Goal: Task Accomplishment & Management: Use online tool/utility

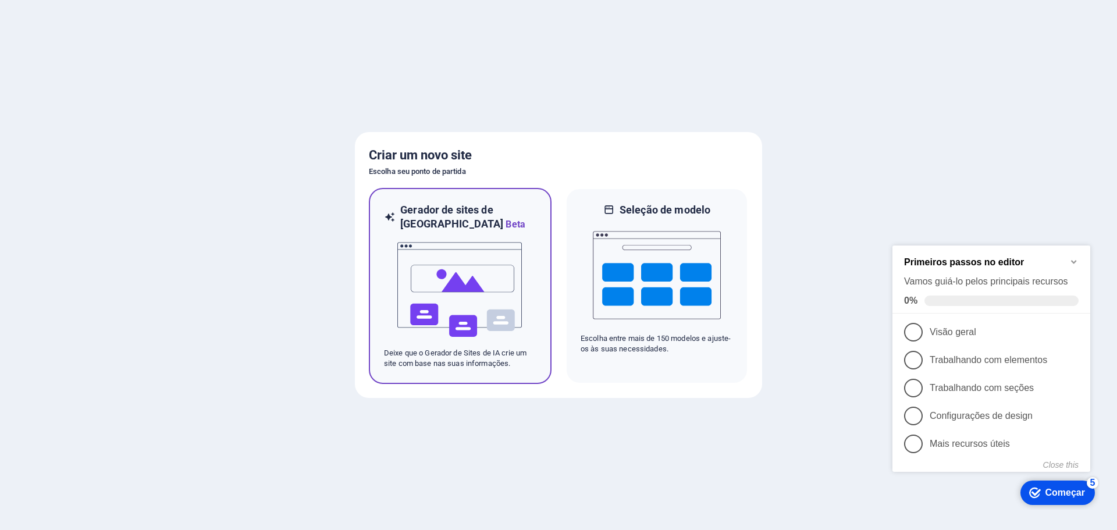
click at [433, 287] on img at bounding box center [460, 290] width 128 height 116
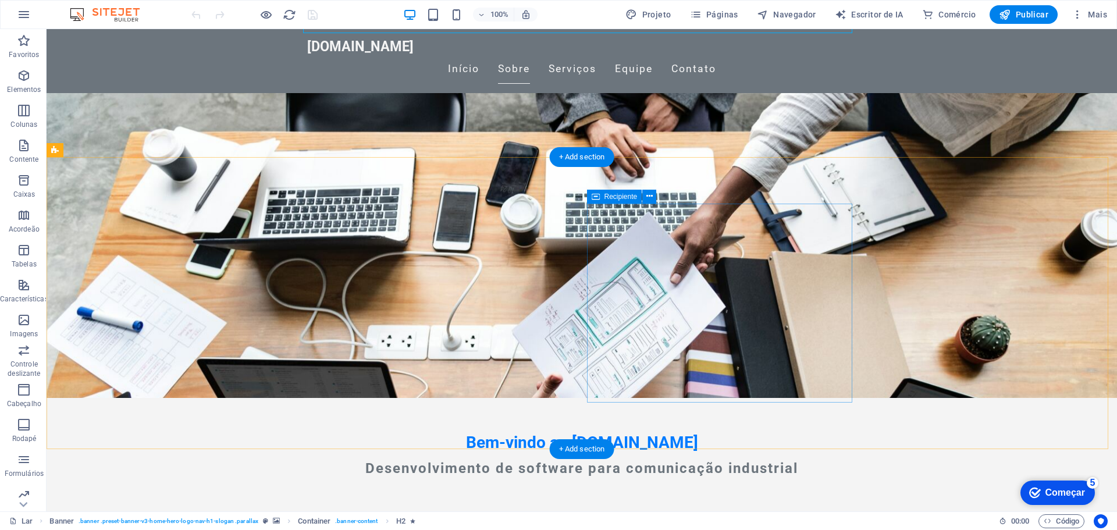
scroll to position [116, 0]
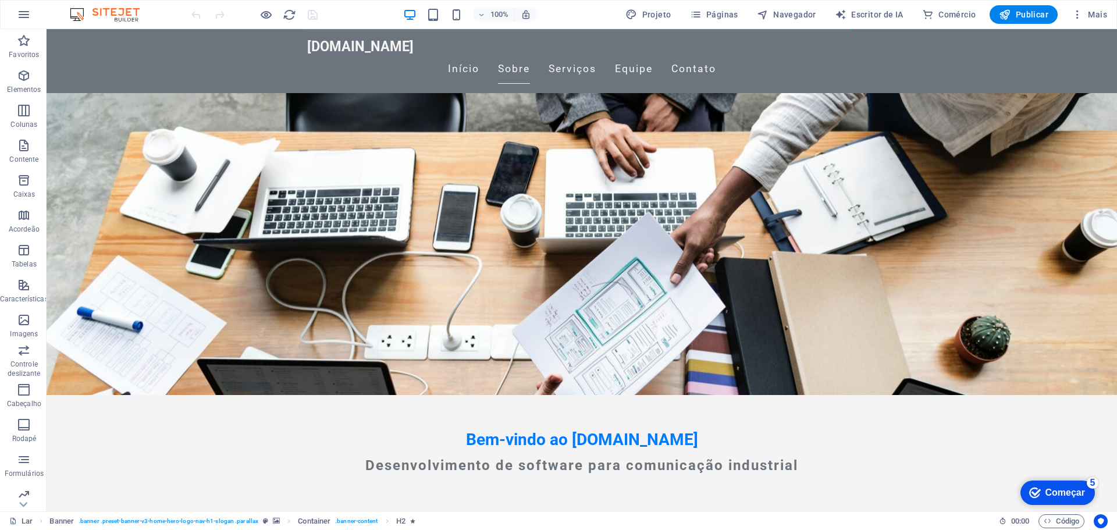
click at [1040, 493] on icon "Começar 5 itens restantes, 0% concluído" at bounding box center [1035, 493] width 12 height 10
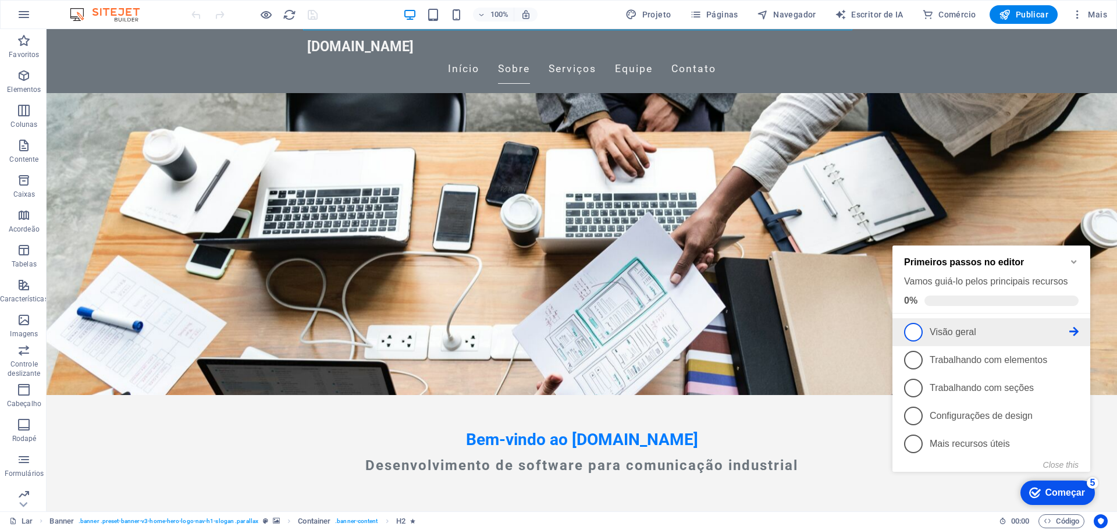
click at [914, 327] on span "1" at bounding box center [913, 332] width 19 height 19
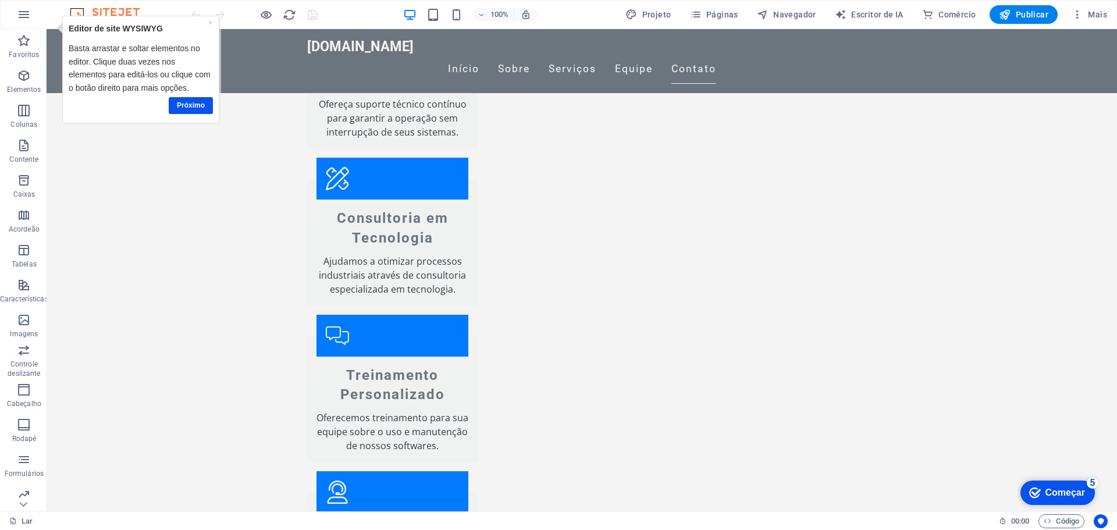
scroll to position [1724, 0]
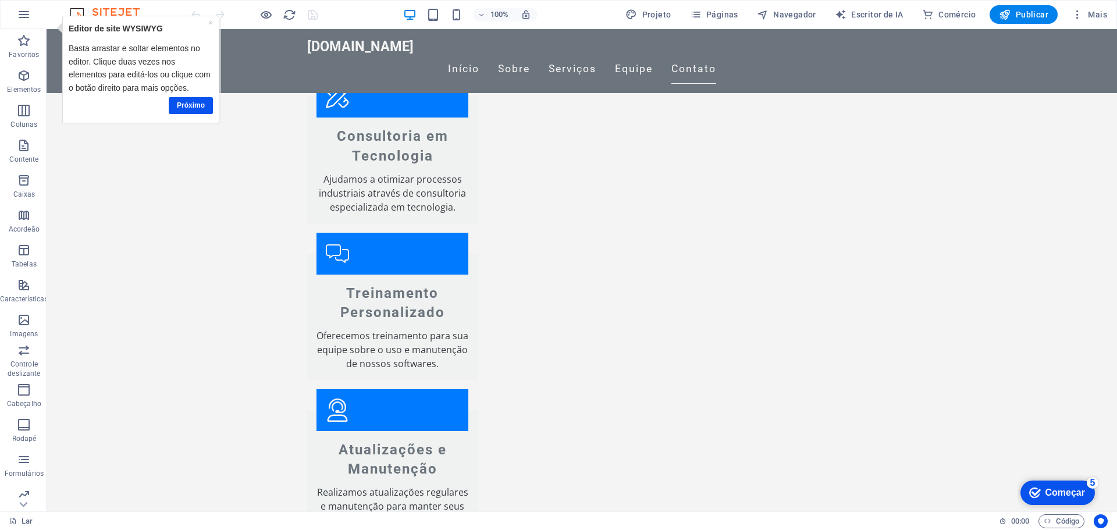
click at [1050, 491] on font "Começar" at bounding box center [1066, 493] width 40 height 10
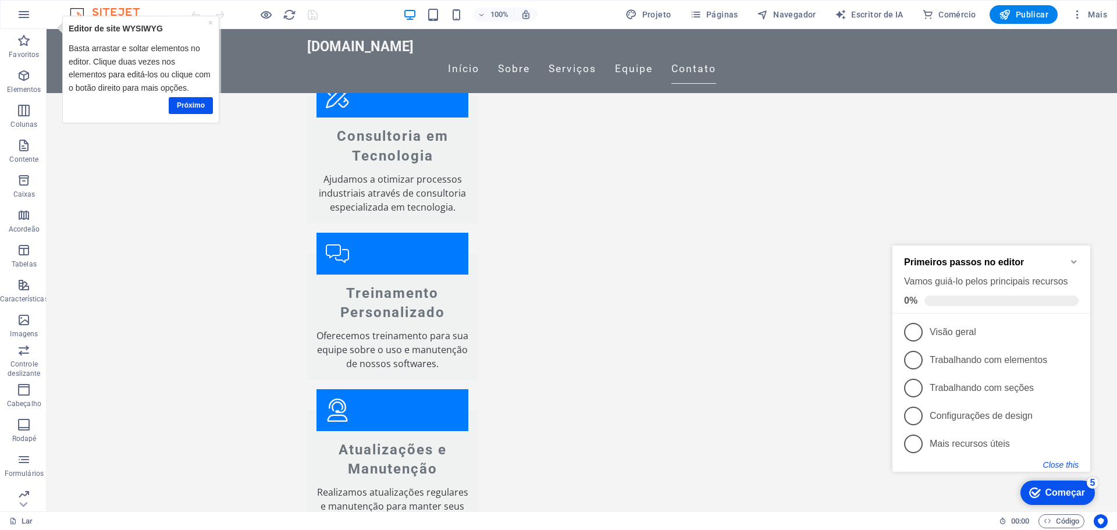
click at [1065, 468] on button "Close this" at bounding box center [1060, 464] width 35 height 9
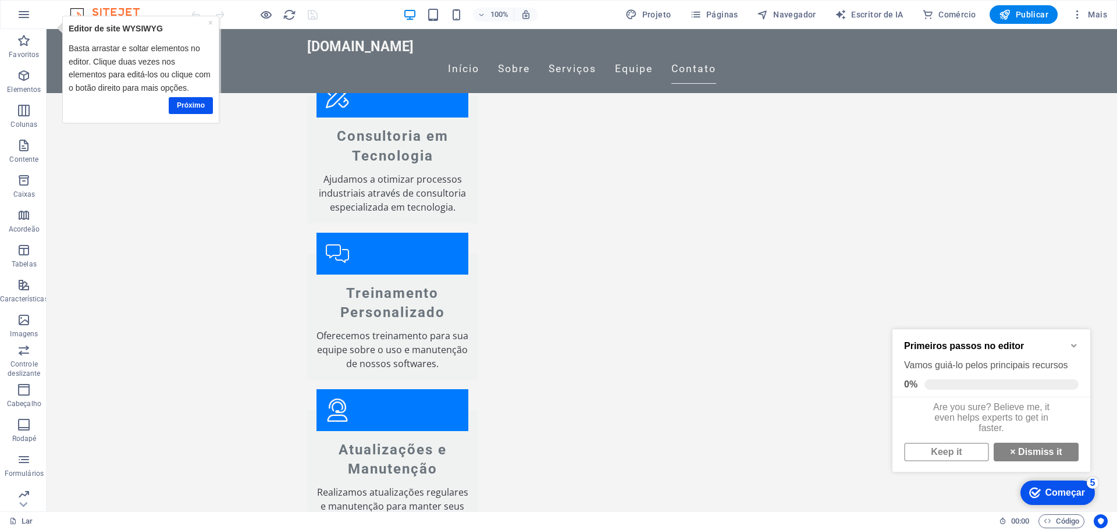
scroll to position [8, 0]
click at [953, 453] on link "Keep it" at bounding box center [946, 452] width 85 height 19
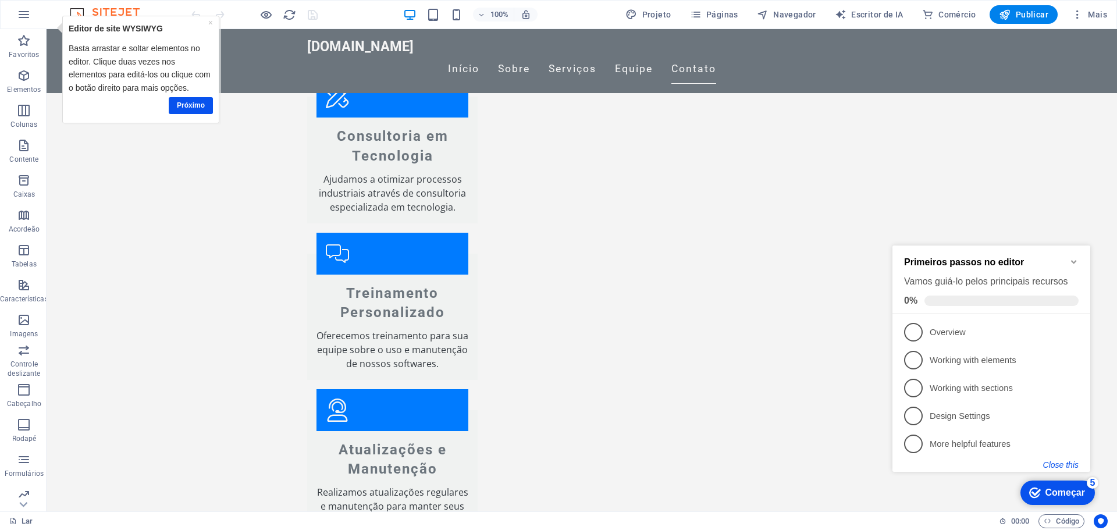
click at [1071, 462] on button "Close this" at bounding box center [1060, 464] width 35 height 9
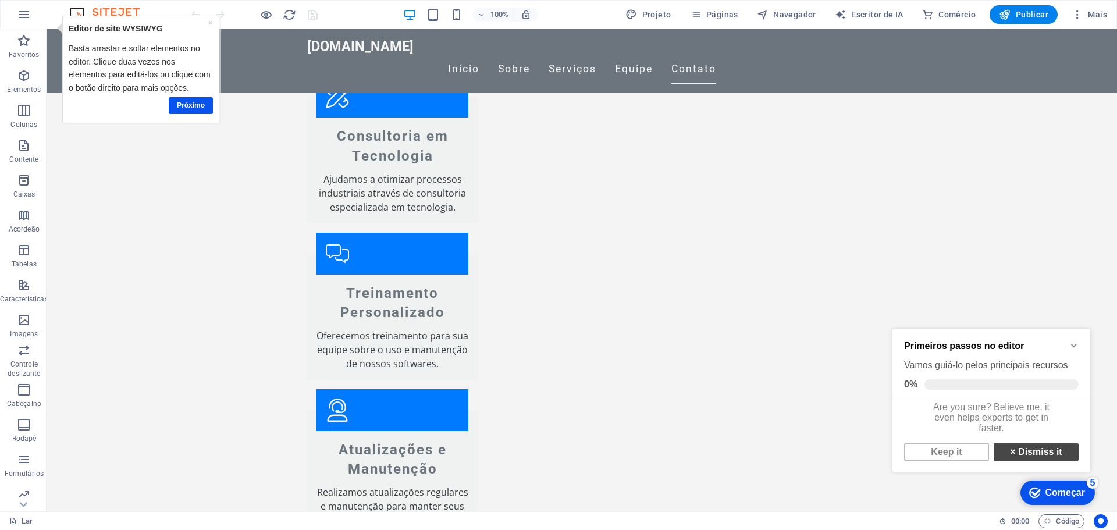
click at [1049, 460] on link "× Dismiss it" at bounding box center [1036, 452] width 85 height 19
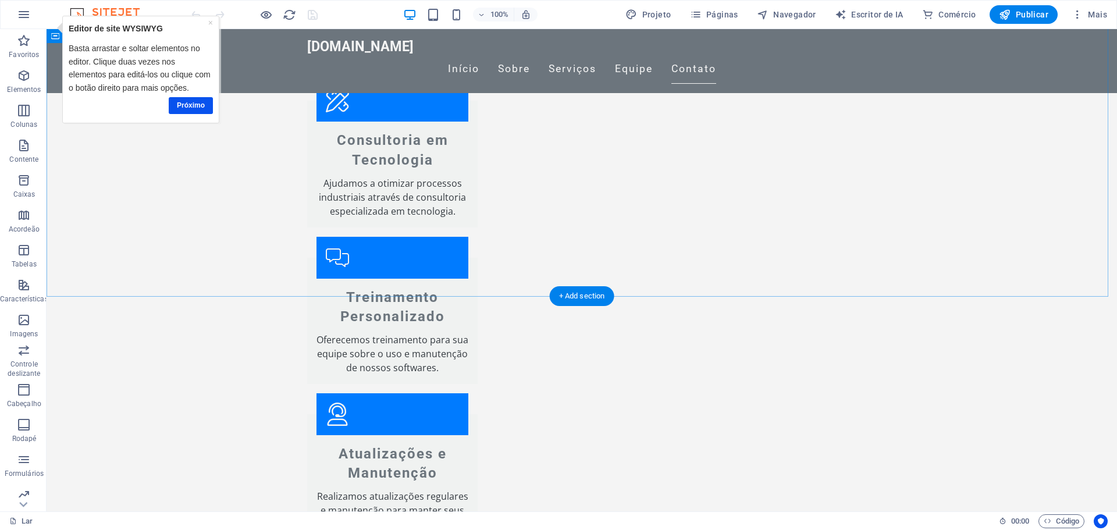
scroll to position [1724, 0]
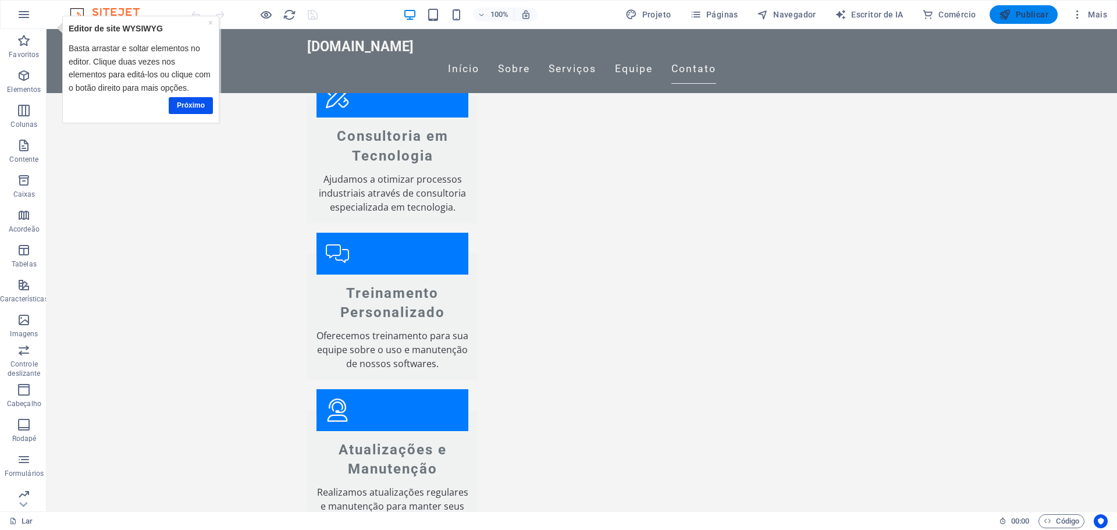
click at [1031, 15] on font "Publicar" at bounding box center [1032, 14] width 33 height 9
